Goal: Information Seeking & Learning: Compare options

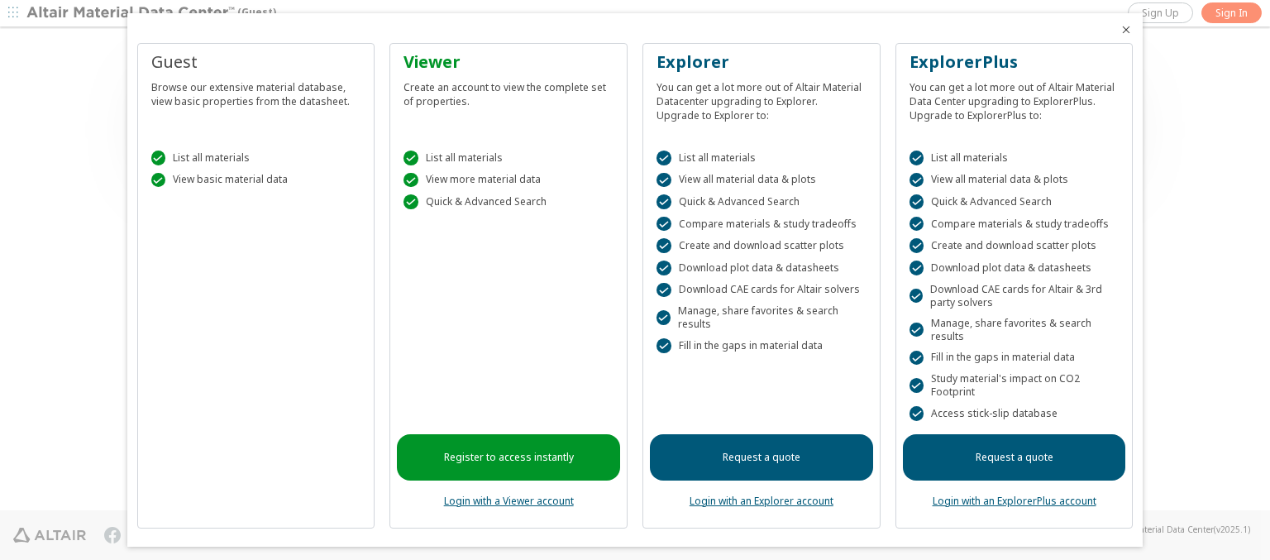
click at [1120, 30] on icon "Close" at bounding box center [1126, 29] width 13 height 13
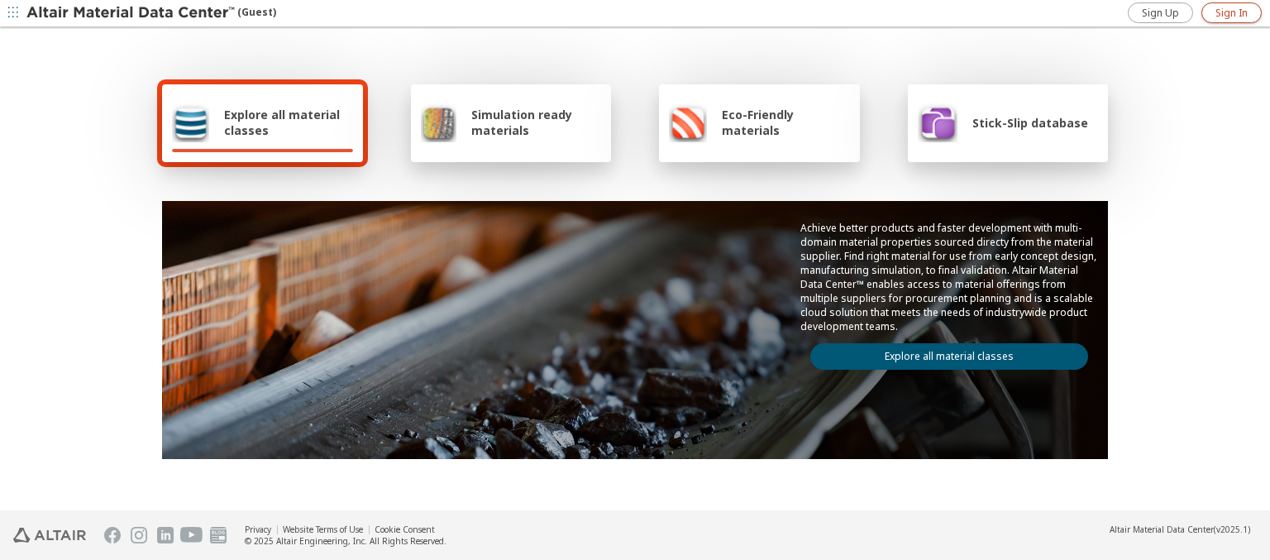
click at [1231, 12] on span "Sign In" at bounding box center [1231, 13] width 32 height 13
click at [131, 13] on img at bounding box center [131, 13] width 211 height 17
click at [282, 122] on span "Explore all material classes" at bounding box center [288, 122] width 129 height 31
click at [943, 352] on link "Explore all material classes" at bounding box center [949, 356] width 278 height 26
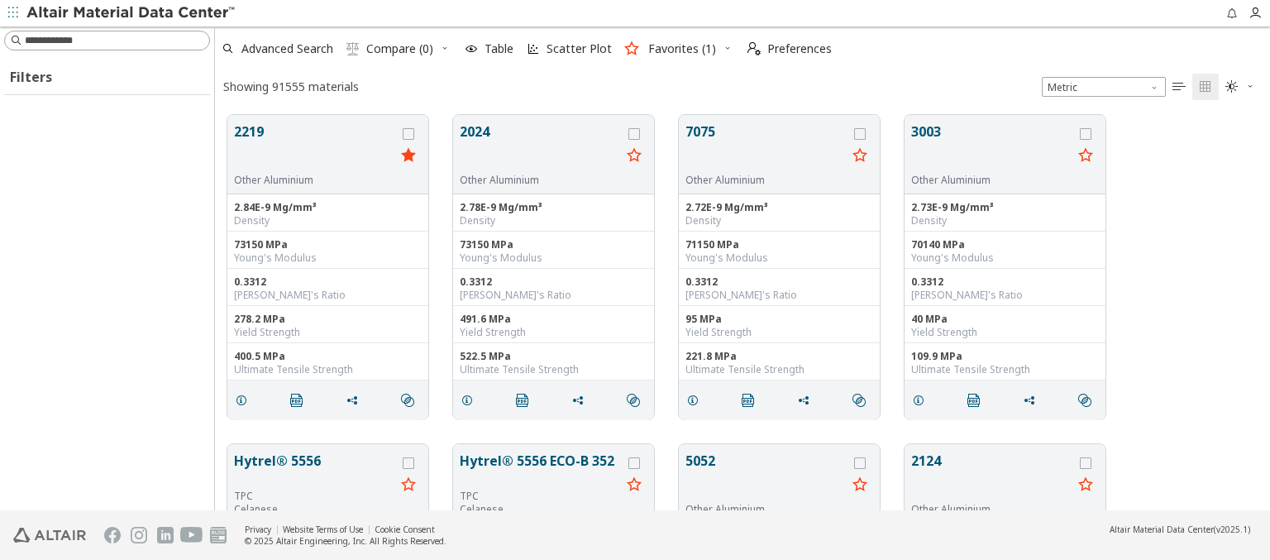
scroll to position [395, 1042]
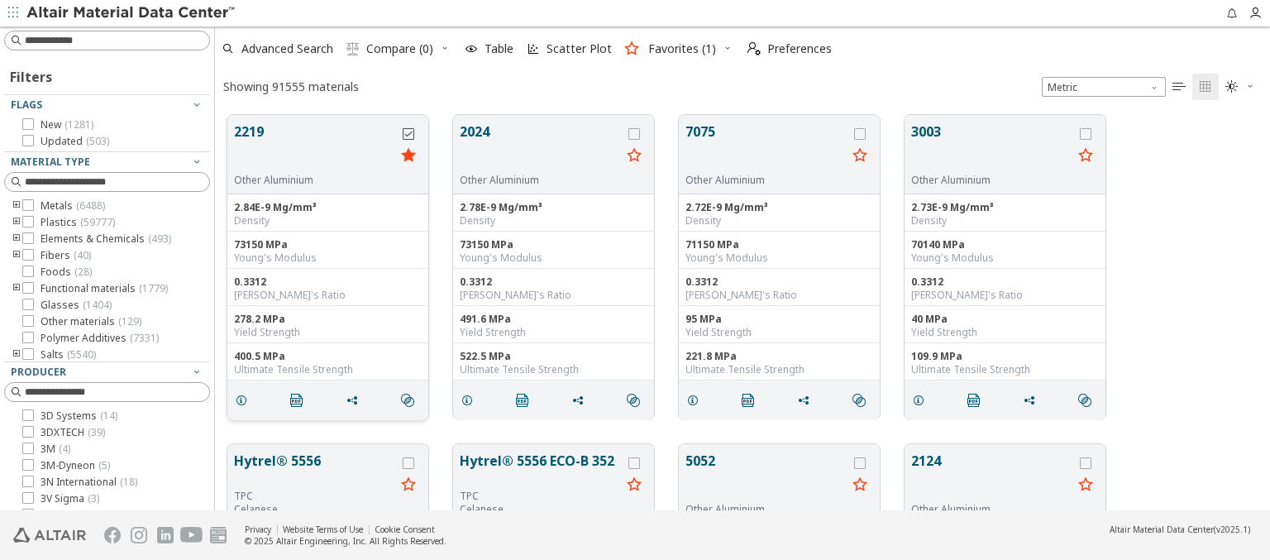
click at [410, 133] on icon "grid" at bounding box center [409, 134] width 12 height 12
click at [636, 133] on icon "grid" at bounding box center [634, 134] width 12 height 12
click at [400, 49] on span "Compare (2)" at bounding box center [399, 49] width 67 height 12
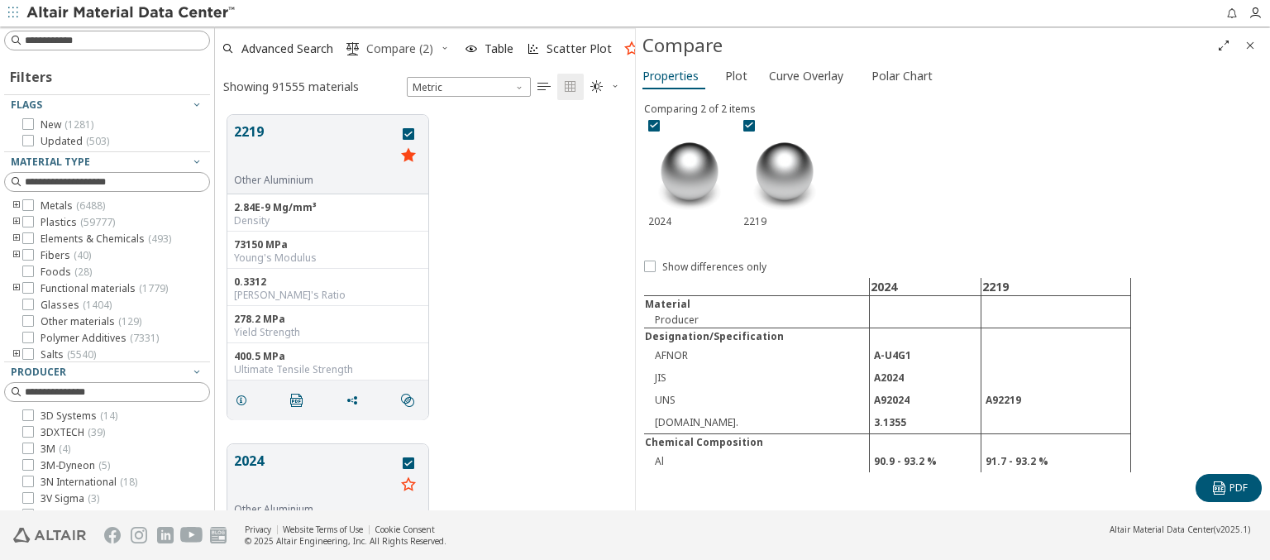
scroll to position [395, 407]
click at [805, 75] on span "Curve Overlay" at bounding box center [806, 76] width 74 height 26
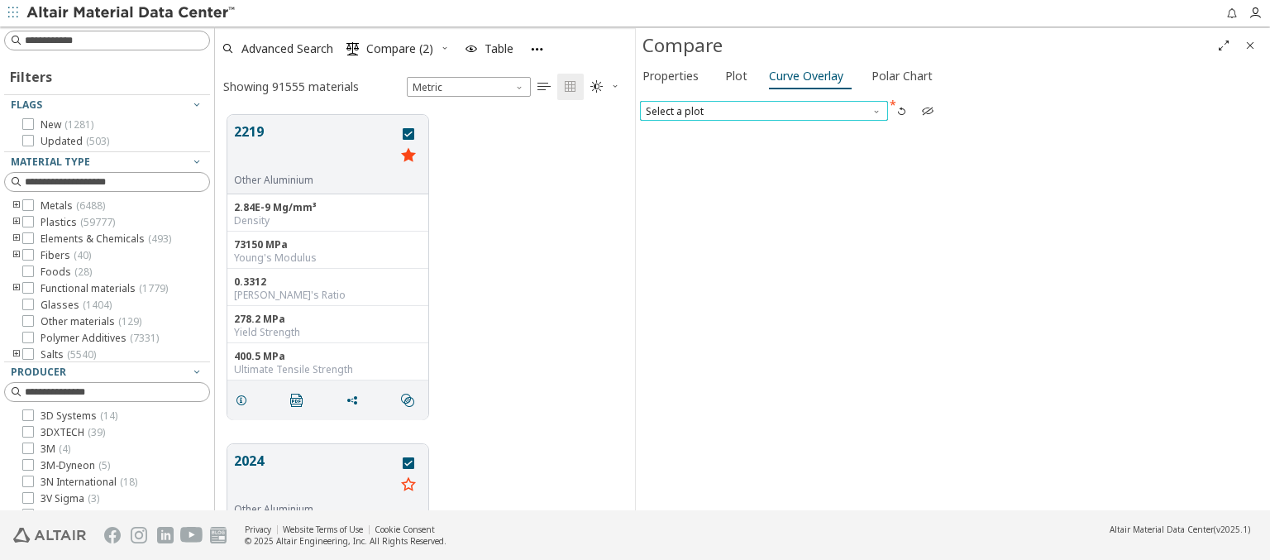
click at [763, 110] on span "Select a plot" at bounding box center [764, 111] width 248 height 20
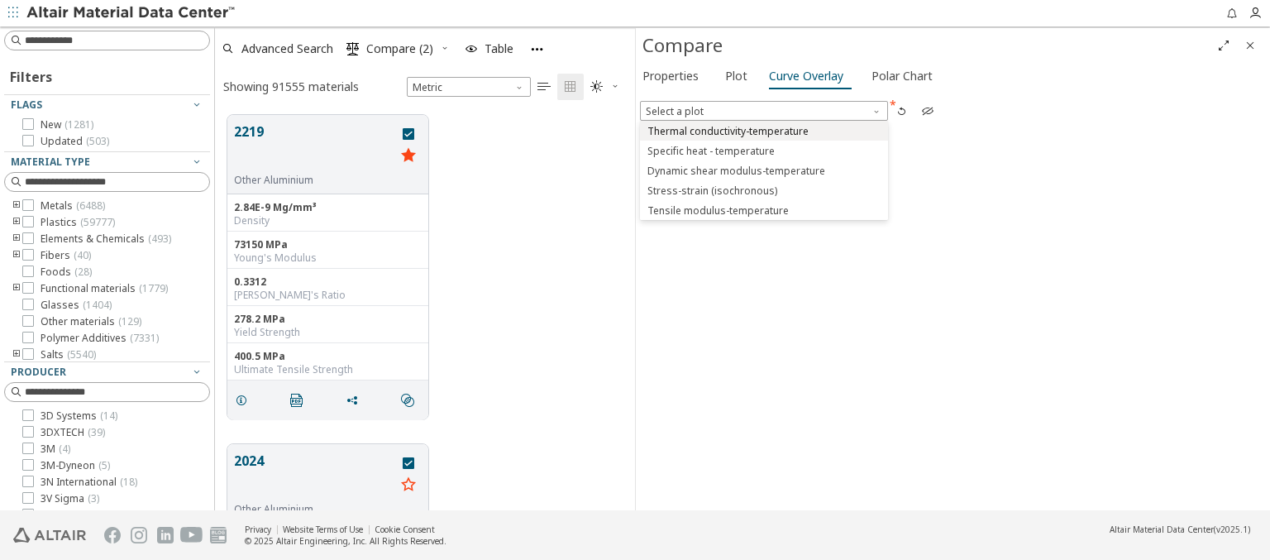
click at [763, 130] on span "Thermal conductivity-temperature" at bounding box center [727, 131] width 161 height 13
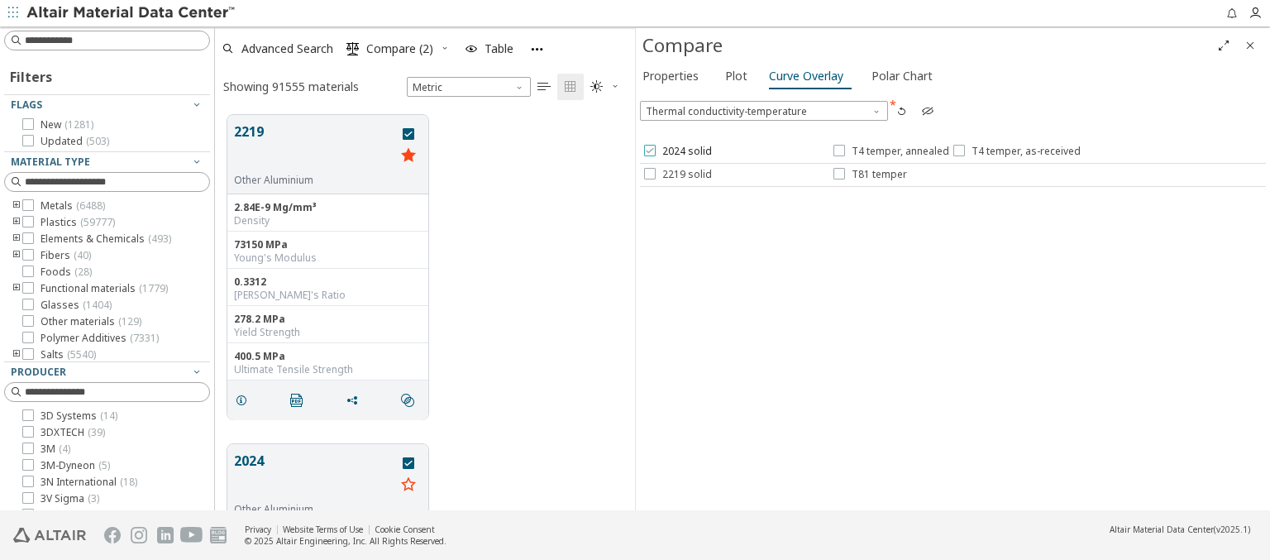
click at [676, 151] on span "2024 solid" at bounding box center [687, 151] width 50 height 13
click at [890, 151] on span "T4 temper, annealed" at bounding box center [901, 151] width 98 height 13
click at [1013, 151] on span "T4 temper, as-received" at bounding box center [1026, 151] width 109 height 13
click at [676, 174] on span "2219 solid" at bounding box center [687, 174] width 50 height 13
click at [869, 174] on span "T81 temper" at bounding box center [879, 174] width 55 height 13
